Goal: Task Accomplishment & Management: Complete application form

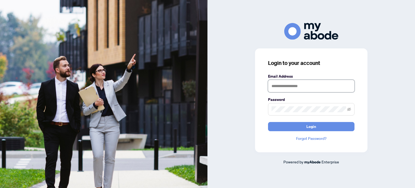
click at [282, 82] on input "text" at bounding box center [311, 86] width 86 height 12
type input "**********"
click at [268, 122] on button "Login" at bounding box center [311, 126] width 86 height 9
click at [284, 85] on input "text" at bounding box center [311, 86] width 86 height 12
type input "**********"
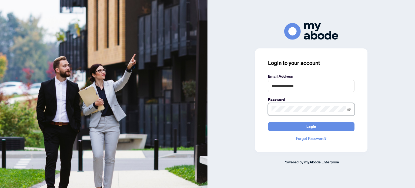
click at [268, 122] on button "Login" at bounding box center [311, 126] width 86 height 9
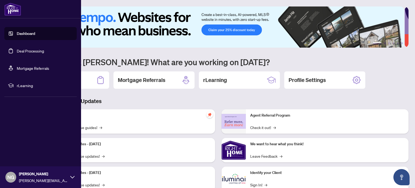
click at [22, 51] on link "Deal Processing" at bounding box center [30, 50] width 27 height 5
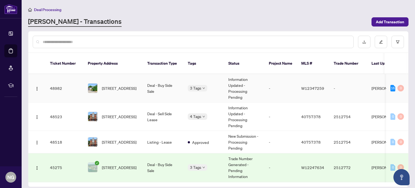
click at [100, 83] on div "[STREET_ADDRESS]" at bounding box center [113, 88] width 51 height 10
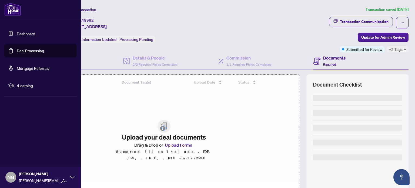
click at [21, 51] on link "Deal Processing" at bounding box center [30, 50] width 27 height 5
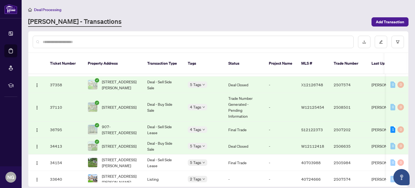
scroll to position [297, 0]
click at [114, 103] on span "[STREET_ADDRESS]" at bounding box center [119, 106] width 35 height 6
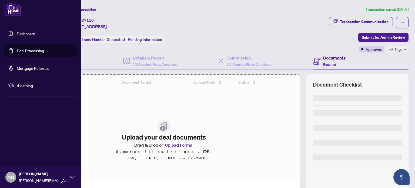
click at [17, 52] on link "Deal Processing" at bounding box center [30, 50] width 27 height 5
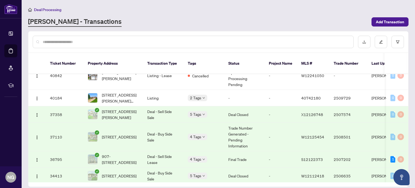
scroll to position [270, 0]
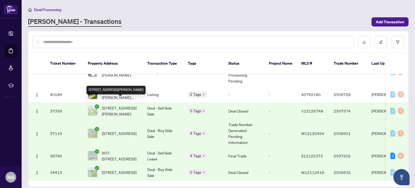
click at [113, 105] on span "[STREET_ADDRESS][PERSON_NAME]" at bounding box center [120, 111] width 37 height 12
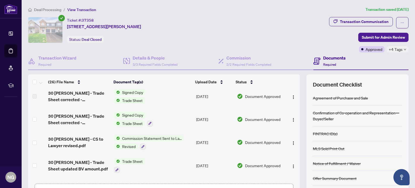
scroll to position [81, 0]
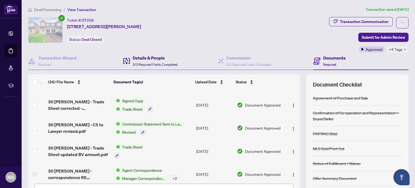
click at [140, 58] on h4 "Details & People" at bounding box center [155, 58] width 45 height 6
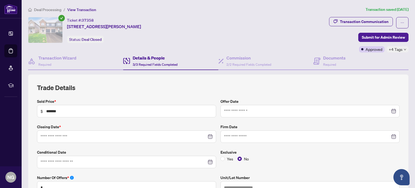
type input "**********"
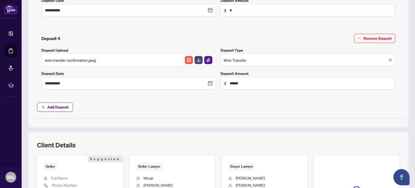
scroll to position [507, 0]
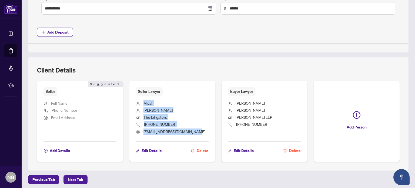
drag, startPoint x: 142, startPoint y: 99, endPoint x: 194, endPoint y: 130, distance: 60.8
click at [194, 130] on ul "[PERSON_NAME] The Litigators [PHONE_NUMBER] [EMAIL_ADDRESS][DOMAIN_NAME]" at bounding box center [172, 117] width 73 height 42
copy ul "[PERSON_NAME] The Litigators [PHONE_NUMBER] [EMAIL_ADDRESS][DOMAIN_NAME]"
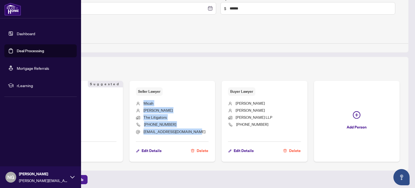
click at [17, 50] on link "Deal Processing" at bounding box center [30, 50] width 27 height 5
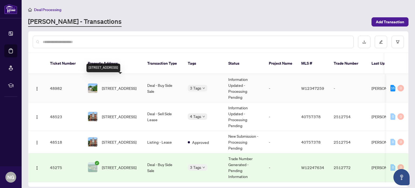
click at [124, 85] on span "[STREET_ADDRESS]" at bounding box center [119, 88] width 35 height 6
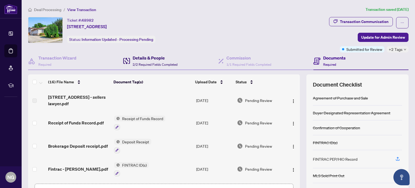
click at [152, 56] on h4 "Details & People" at bounding box center [155, 58] width 45 height 6
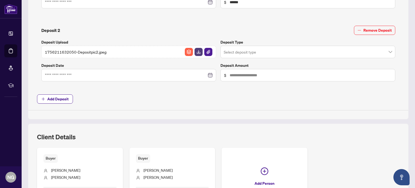
scroll to position [314, 0]
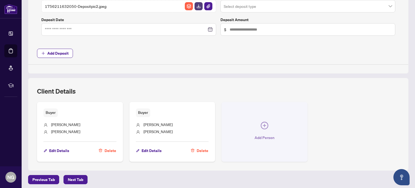
click at [260, 124] on icon "plus-circle" at bounding box center [264, 125] width 8 height 8
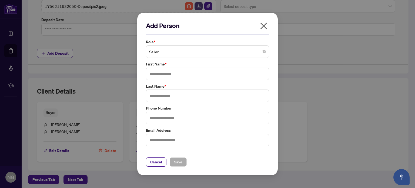
click at [161, 53] on span "Seller" at bounding box center [207, 51] width 117 height 10
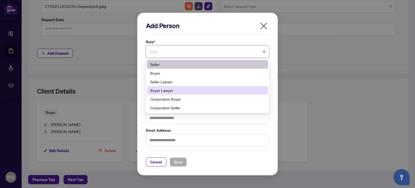
click at [164, 88] on div "Buyer Lawyer" at bounding box center [207, 90] width 114 height 6
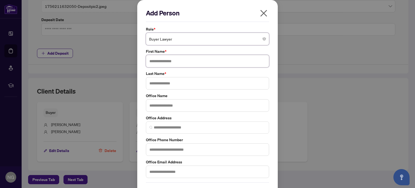
click at [158, 61] on input "text" at bounding box center [207, 61] width 123 height 12
type input "*****"
click at [150, 87] on input "text" at bounding box center [207, 83] width 123 height 12
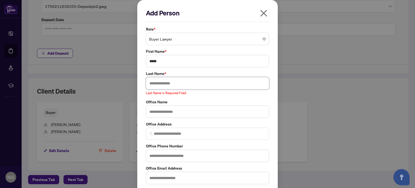
paste input "********"
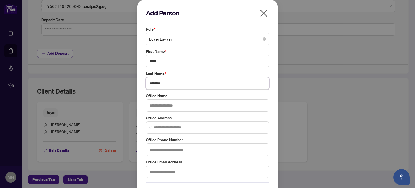
type input "********"
click at [171, 108] on input "text" at bounding box center [207, 105] width 123 height 12
type input "**********"
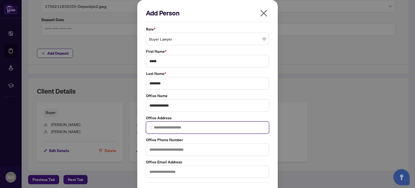
click at [163, 128] on input "search" at bounding box center [210, 127] width 112 height 6
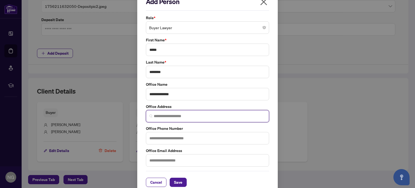
scroll to position [18, 0]
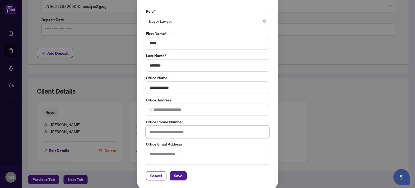
click at [172, 132] on input "text" at bounding box center [207, 131] width 123 height 12
paste input "**********"
type input "**********"
click at [162, 153] on input "text" at bounding box center [207, 153] width 123 height 12
paste input "**********"
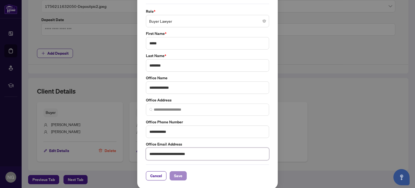
type input "**********"
click at [178, 175] on span "Save" at bounding box center [178, 175] width 8 height 9
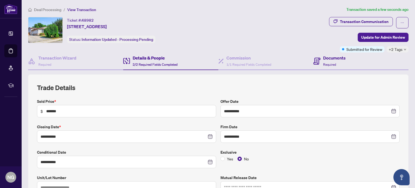
scroll to position [0, 0]
click at [379, 38] on span "Update for Admin Review" at bounding box center [383, 37] width 44 height 9
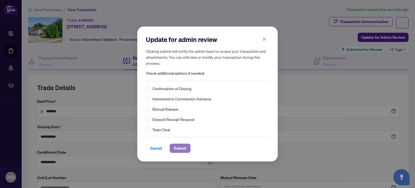
click at [183, 147] on span "Submit" at bounding box center [180, 148] width 12 height 9
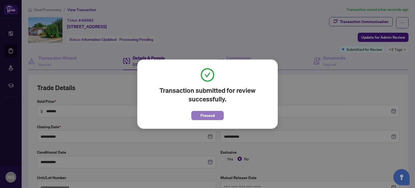
click at [202, 116] on span "Proceed" at bounding box center [207, 115] width 14 height 9
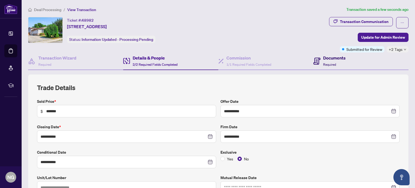
click at [323, 62] on span "Required" at bounding box center [329, 64] width 13 height 4
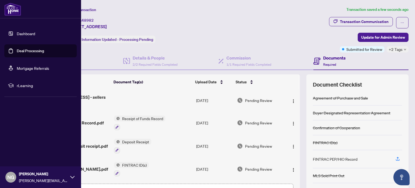
click at [26, 51] on link "Deal Processing" at bounding box center [30, 50] width 27 height 5
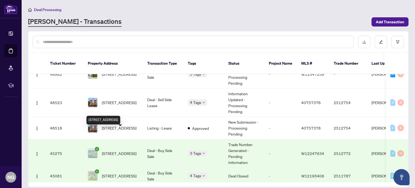
scroll to position [27, 0]
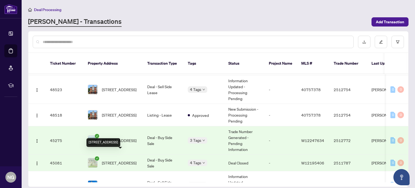
click at [130, 160] on span "[STREET_ADDRESS]" at bounding box center [119, 163] width 35 height 6
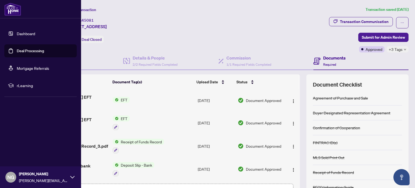
drag, startPoint x: 27, startPoint y: 50, endPoint x: 30, endPoint y: 50, distance: 3.5
click at [27, 50] on link "Deal Processing" at bounding box center [30, 50] width 27 height 5
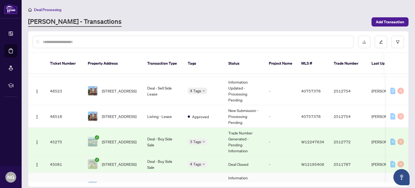
scroll to position [54, 0]
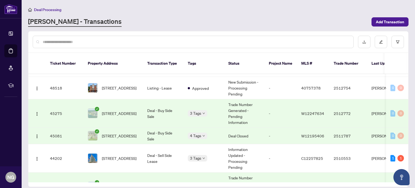
click at [121, 110] on span "[STREET_ADDRESS]" at bounding box center [119, 113] width 35 height 6
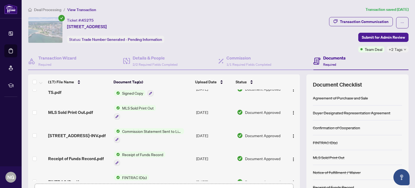
scroll to position [108, 0]
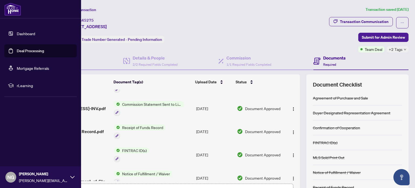
drag, startPoint x: 10, startPoint y: 52, endPoint x: 34, endPoint y: 52, distance: 23.8
click at [17, 52] on link "Deal Processing" at bounding box center [30, 50] width 27 height 5
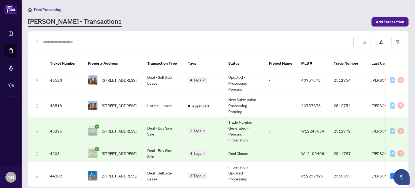
scroll to position [54, 0]
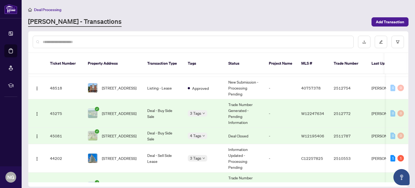
click at [127, 133] on span "[STREET_ADDRESS]" at bounding box center [119, 136] width 35 height 6
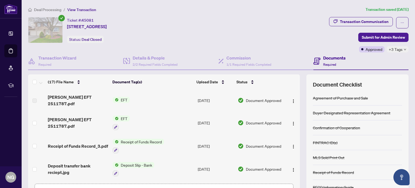
click at [81, 100] on span "[PERSON_NAME] EFT 2511787.pdf" at bounding box center [78, 100] width 60 height 13
click at [120, 97] on span "EFT" at bounding box center [123, 100] width 11 height 6
click at [291, 99] on img "button" at bounding box center [293, 101] width 4 height 4
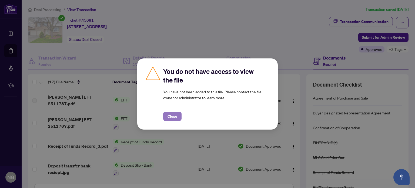
click at [172, 117] on span "Close" at bounding box center [172, 116] width 10 height 9
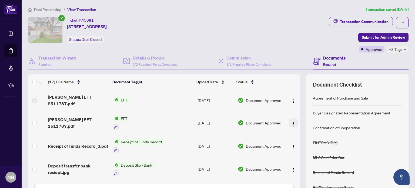
click at [291, 121] on img "button" at bounding box center [293, 123] width 4 height 4
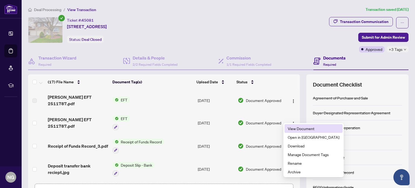
click at [293, 130] on span "View Document" at bounding box center [313, 128] width 52 height 6
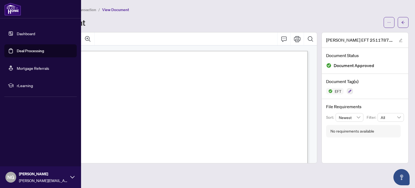
click at [17, 48] on link "Deal Processing" at bounding box center [30, 50] width 27 height 5
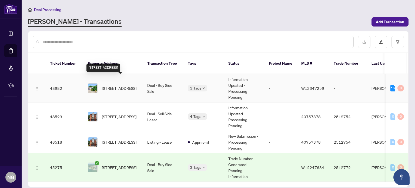
click at [127, 85] on span "[STREET_ADDRESS]" at bounding box center [119, 88] width 35 height 6
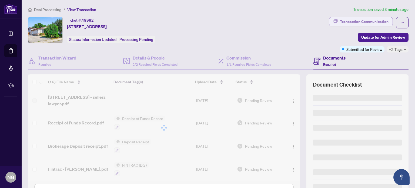
click at [366, 19] on div "Transaction Communication" at bounding box center [364, 21] width 49 height 9
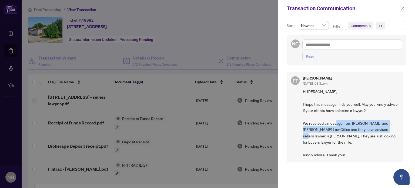
drag, startPoint x: 352, startPoint y: 122, endPoint x: 393, endPoint y: 131, distance: 41.9
click at [393, 131] on span "Hi [PERSON_NAME], I hope this message finds you well. May you kindly advise if …" at bounding box center [351, 122] width 96 height 69
drag, startPoint x: 315, startPoint y: 136, endPoint x: 352, endPoint y: 123, distance: 39.3
click at [352, 123] on span "Hi [PERSON_NAME], I hope this message finds you well. May you kindly advise if …" at bounding box center [351, 122] width 96 height 69
copy span "[PERSON_NAME] and [PERSON_NAME] Law Office and they have advised sellers lawyer…"
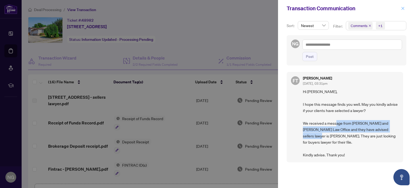
click at [403, 9] on icon "close" at bounding box center [402, 8] width 3 height 3
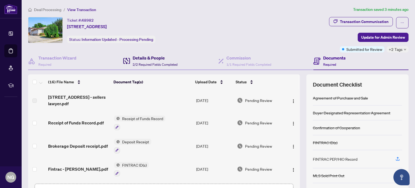
drag, startPoint x: 146, startPoint y: 59, endPoint x: 152, endPoint y: 62, distance: 7.2
click at [146, 59] on h4 "Details & People" at bounding box center [155, 58] width 45 height 6
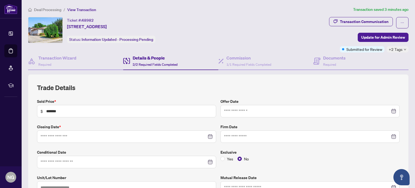
type input "**********"
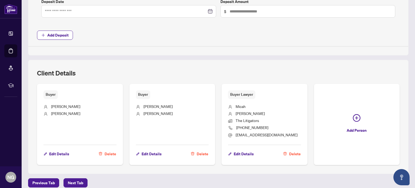
scroll to position [336, 0]
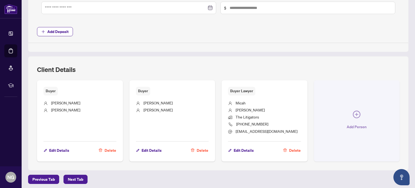
click at [355, 113] on icon "plus-circle" at bounding box center [356, 114] width 8 height 8
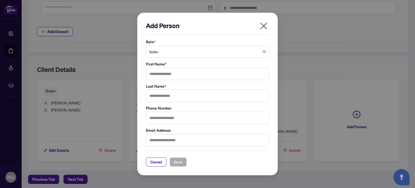
click at [163, 53] on span "Seller" at bounding box center [207, 51] width 117 height 10
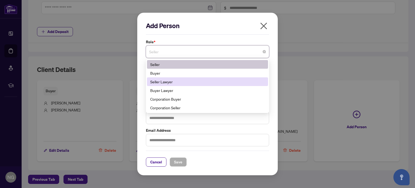
click at [167, 82] on div "Seller Lawyer" at bounding box center [207, 82] width 114 height 6
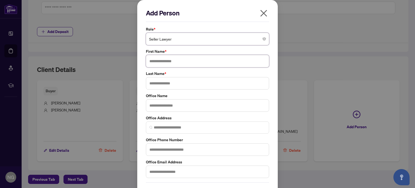
click at [161, 61] on input "text" at bounding box center [207, 61] width 123 height 12
type input "******"
click at [159, 84] on input "text" at bounding box center [207, 83] width 123 height 12
drag, startPoint x: 155, startPoint y: 80, endPoint x: 159, endPoint y: 77, distance: 4.8
click at [156, 80] on input "*******" at bounding box center [207, 83] width 123 height 12
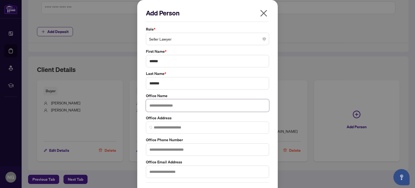
click at [159, 105] on input "text" at bounding box center [207, 105] width 123 height 12
click at [159, 83] on input "*******" at bounding box center [207, 83] width 123 height 12
type input "******"
click at [161, 107] on input "text" at bounding box center [207, 105] width 123 height 12
drag, startPoint x: 158, startPoint y: 105, endPoint x: 169, endPoint y: 101, distance: 11.9
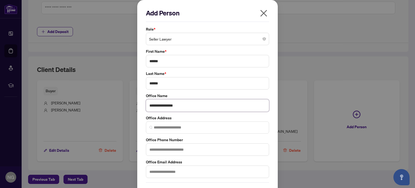
click at [159, 104] on input "**********" at bounding box center [207, 105] width 123 height 12
type input "**********"
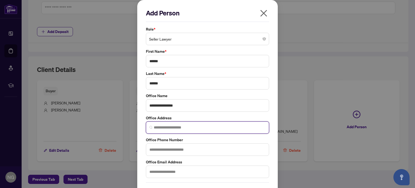
click at [166, 126] on input "search" at bounding box center [210, 127] width 112 height 6
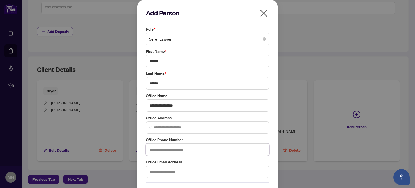
click at [165, 147] on input "text" at bounding box center [207, 149] width 123 height 12
paste input "**********"
type input "**********"
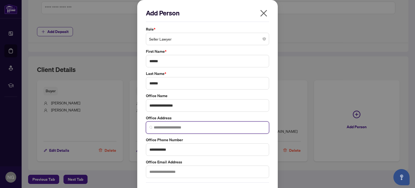
click at [198, 127] on input "search" at bounding box center [210, 127] width 112 height 6
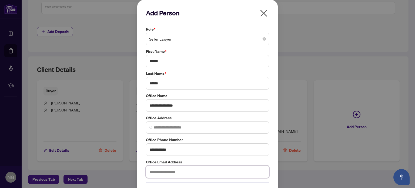
click at [159, 169] on input "text" at bounding box center [207, 171] width 123 height 12
paste input "**********"
type input "**********"
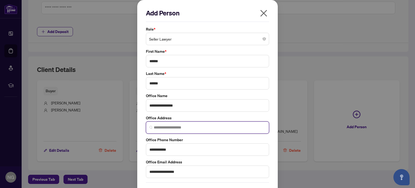
click at [169, 128] on input "search" at bounding box center [210, 127] width 112 height 6
paste input "**********"
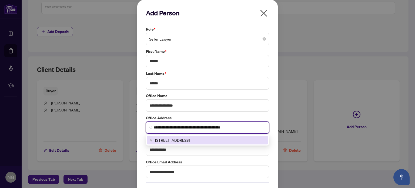
click at [172, 140] on span "[STREET_ADDRESS]" at bounding box center [172, 140] width 35 height 6
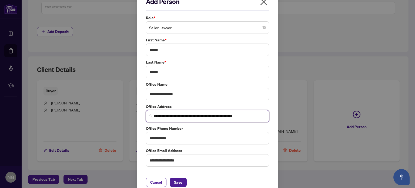
scroll to position [18, 0]
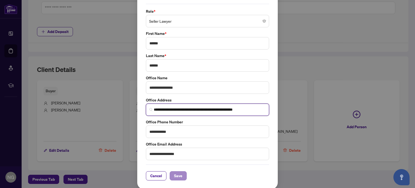
type input "**********"
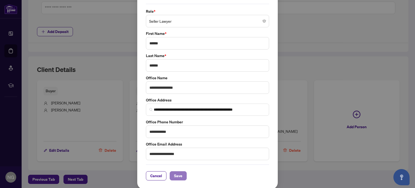
click at [175, 174] on span "Save" at bounding box center [178, 175] width 8 height 9
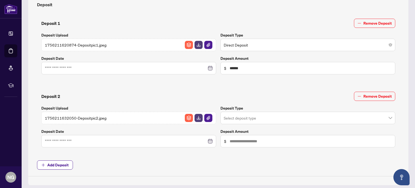
scroll to position [270, 0]
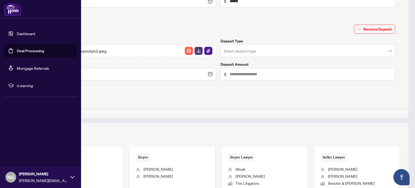
click at [17, 52] on link "Deal Processing" at bounding box center [30, 50] width 27 height 5
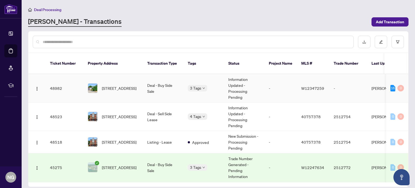
click at [128, 85] on span "[STREET_ADDRESS]" at bounding box center [119, 88] width 35 height 6
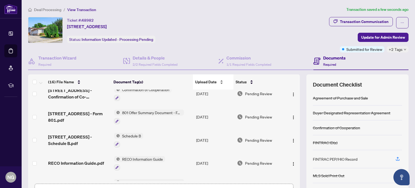
scroll to position [273, 0]
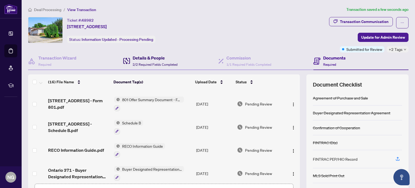
click at [145, 58] on h4 "Details & People" at bounding box center [155, 58] width 45 height 6
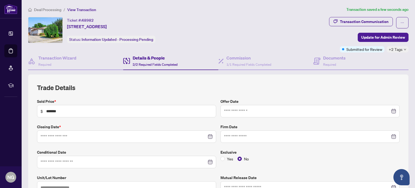
type input "**********"
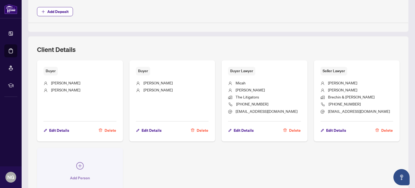
scroll to position [391, 0]
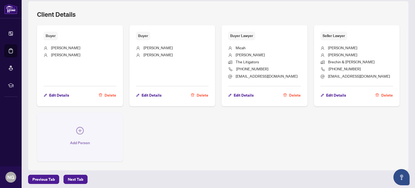
click at [76, 124] on button "Add Person" at bounding box center [80, 137] width 86 height 49
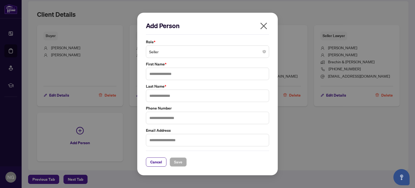
click at [159, 52] on span "Seller" at bounding box center [207, 51] width 117 height 10
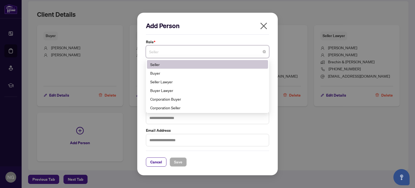
click at [265, 28] on icon "close" at bounding box center [263, 25] width 7 height 7
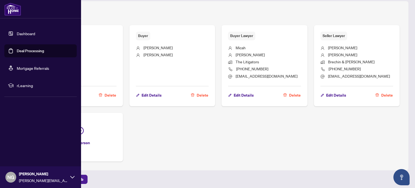
drag, startPoint x: 19, startPoint y: 52, endPoint x: 23, endPoint y: 52, distance: 3.5
click at [19, 52] on link "Deal Processing" at bounding box center [30, 50] width 27 height 5
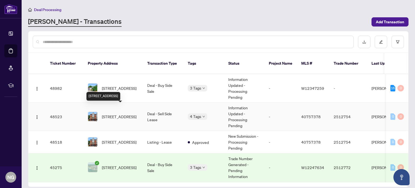
click at [126, 113] on span "[STREET_ADDRESS]" at bounding box center [119, 116] width 35 height 6
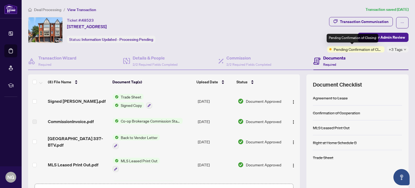
click at [368, 49] on span "Pending Confirmation of Closing" at bounding box center [357, 49] width 49 height 6
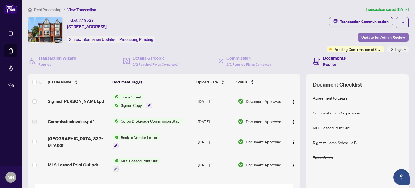
click at [377, 36] on span "Update for Admin Review" at bounding box center [383, 37] width 44 height 9
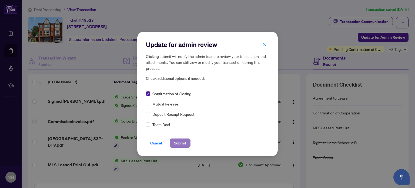
click at [188, 143] on button "Submit" at bounding box center [179, 142] width 21 height 9
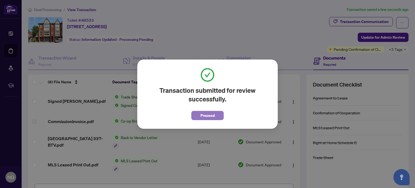
click at [203, 116] on span "Proceed" at bounding box center [207, 115] width 14 height 9
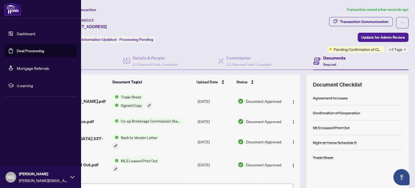
click at [26, 51] on link "Deal Processing" at bounding box center [30, 50] width 27 height 5
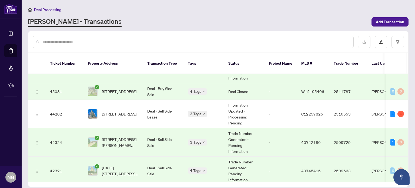
scroll to position [108, 0]
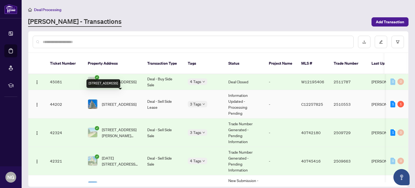
click at [126, 101] on span "[STREET_ADDRESS]" at bounding box center [119, 104] width 35 height 6
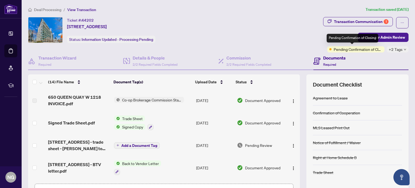
click at [344, 48] on span "Pending Confirmation of Closing" at bounding box center [357, 49] width 49 height 6
drag, startPoint x: 357, startPoint y: 50, endPoint x: 378, endPoint y: 49, distance: 20.6
click at [358, 50] on span "Pending Confirmation of Closing" at bounding box center [357, 49] width 49 height 6
click at [393, 49] on span "+2 Tags" at bounding box center [395, 49] width 14 height 6
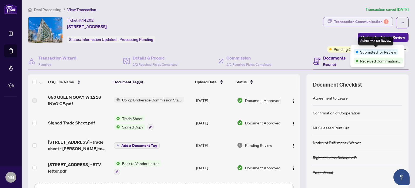
click at [363, 22] on div "Transaction Communication 1" at bounding box center [361, 21] width 55 height 9
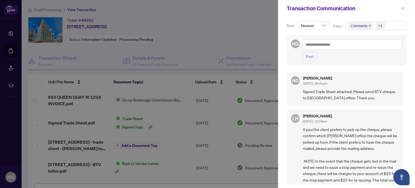
click at [402, 7] on icon "close" at bounding box center [403, 8] width 4 height 4
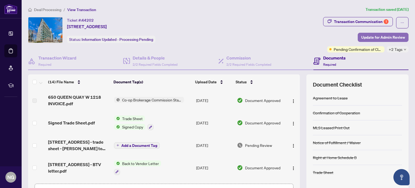
click at [365, 37] on span "Update for Admin Review" at bounding box center [383, 37] width 44 height 9
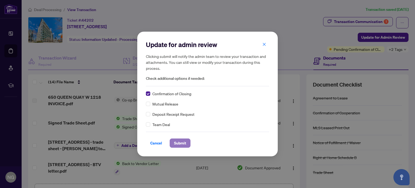
click at [182, 142] on span "Submit" at bounding box center [180, 142] width 12 height 9
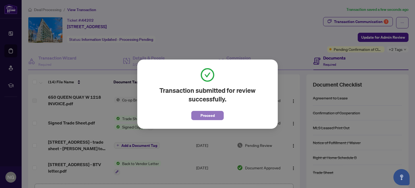
click at [205, 117] on span "Proceed" at bounding box center [207, 115] width 14 height 9
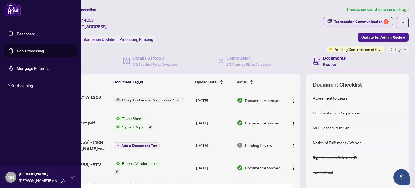
click at [26, 49] on link "Deal Processing" at bounding box center [30, 50] width 27 height 5
